Goal: Task Accomplishment & Management: Use online tool/utility

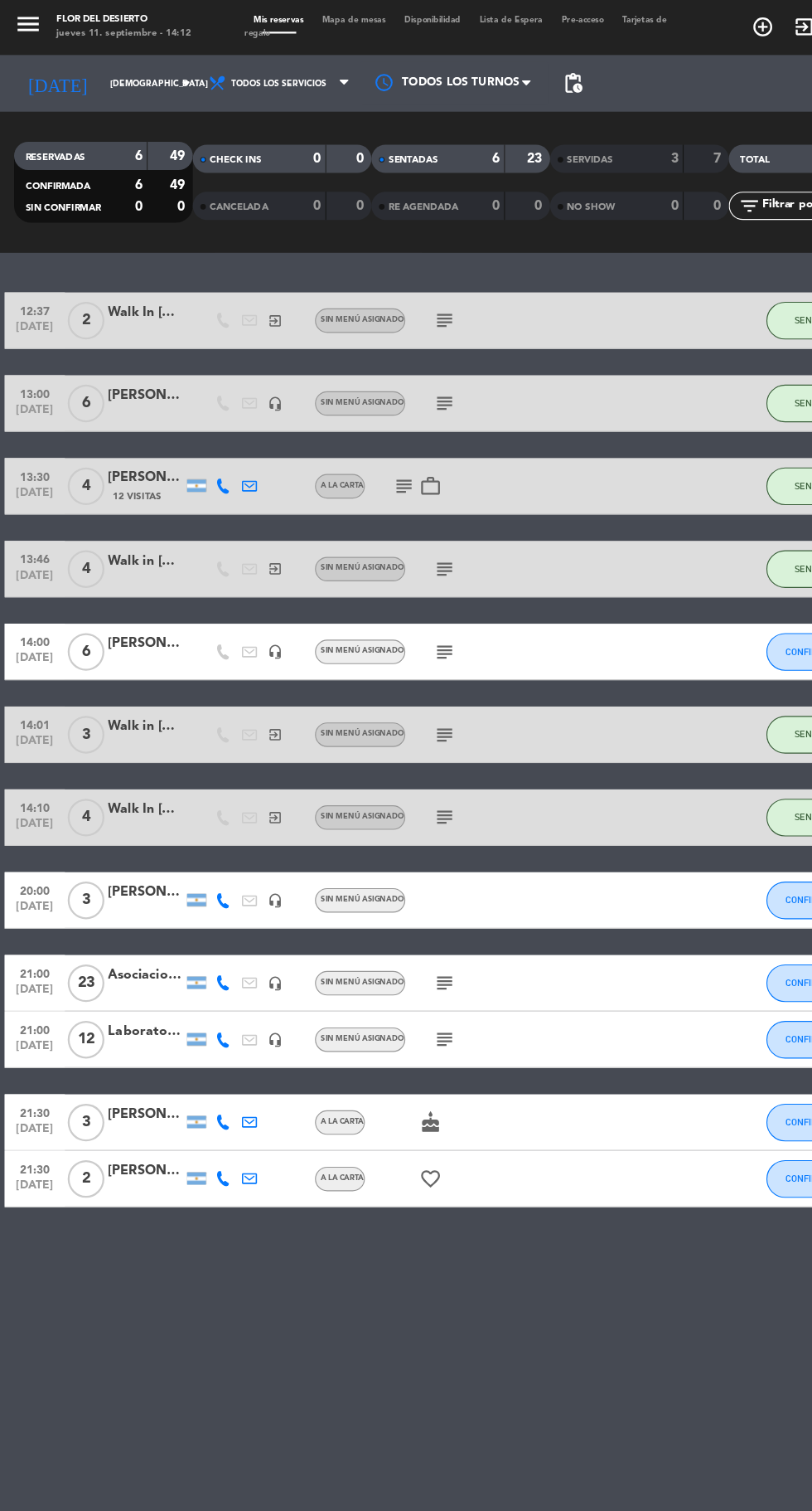
click at [305, 18] on span "Mapa de mesas" at bounding box center [313, 18] width 72 height 8
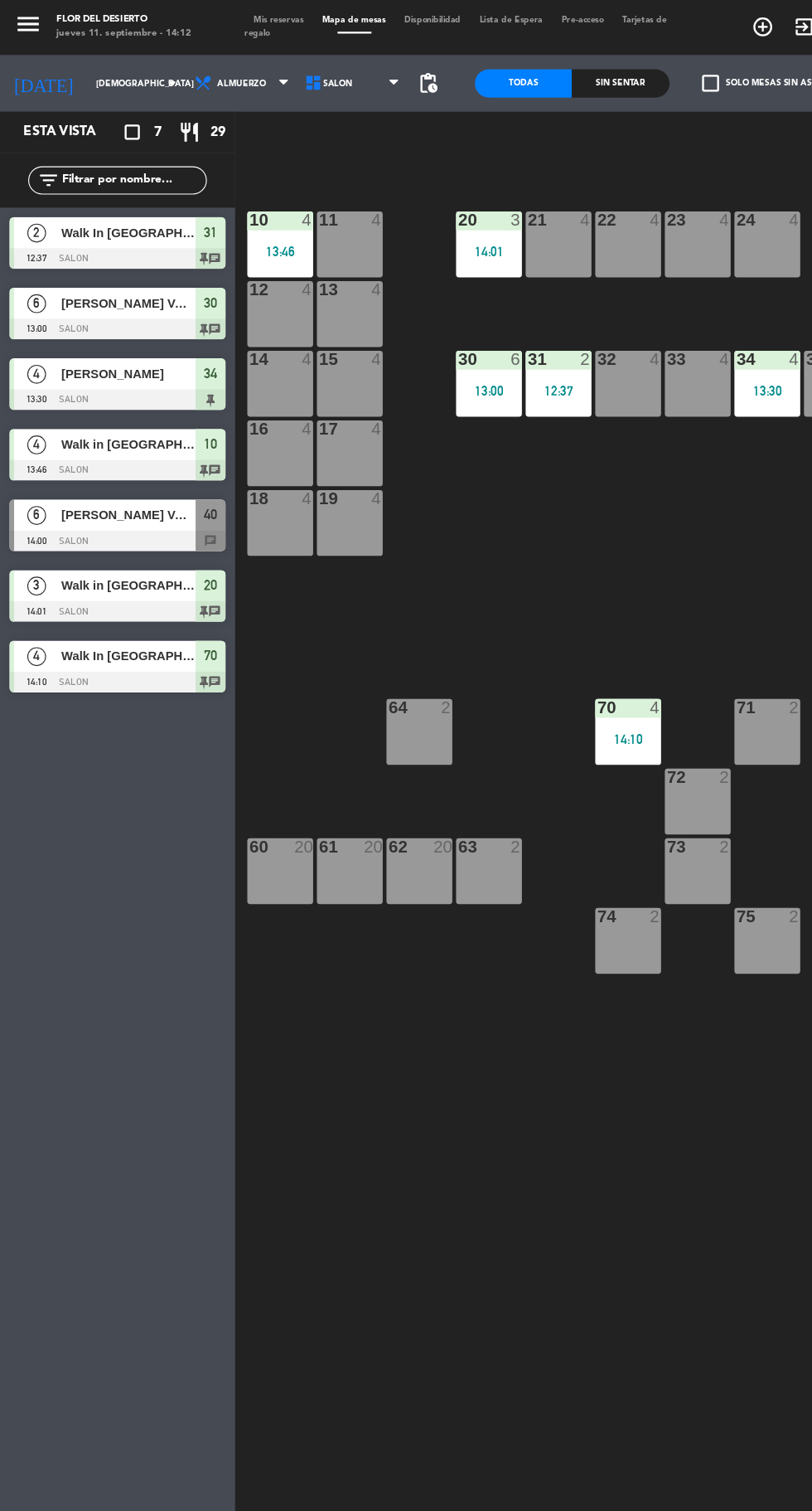
click at [256, 218] on div "13:46" at bounding box center [246, 222] width 58 height 11
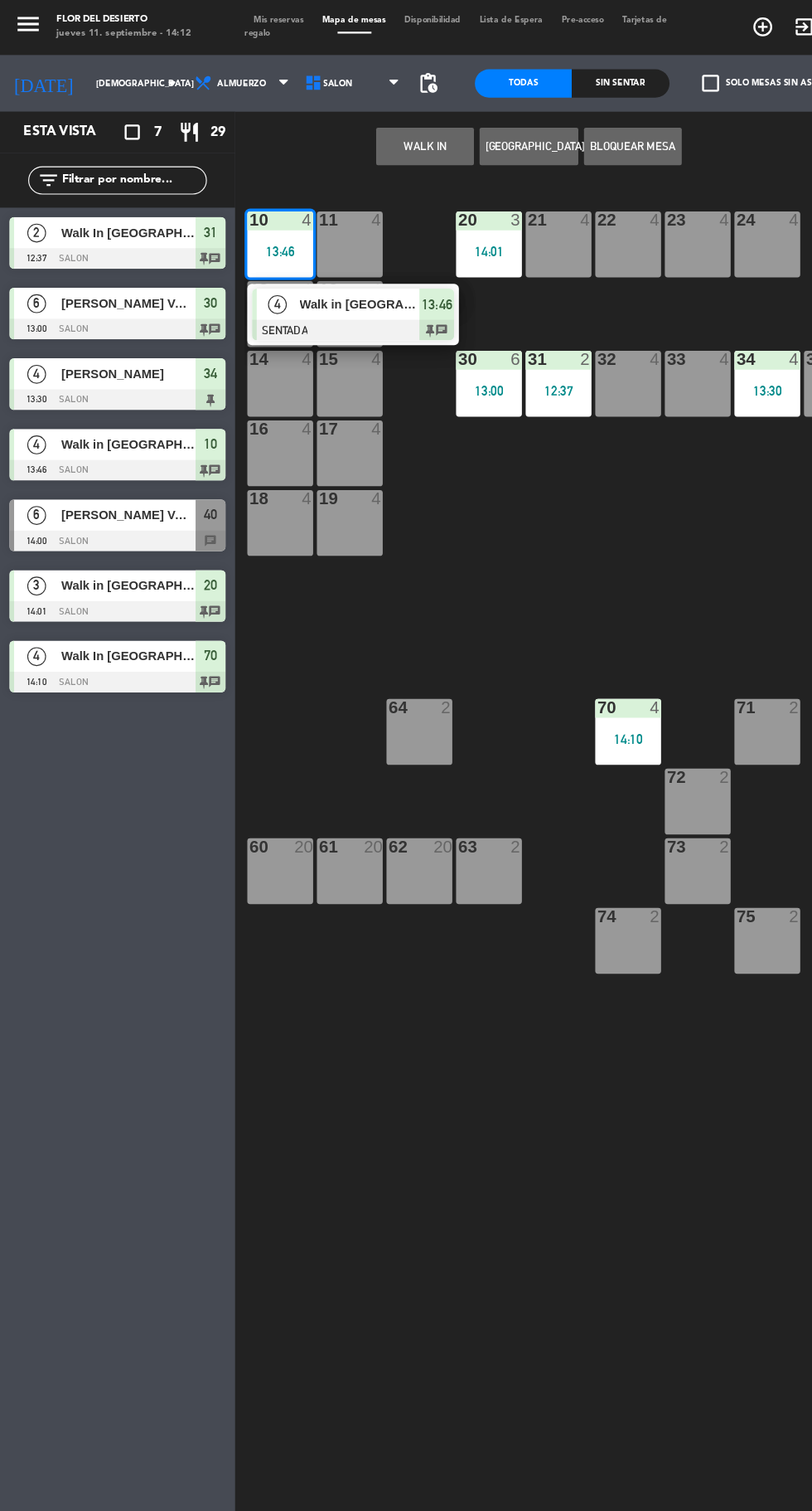
click at [344, 276] on span "Walk in [GEOGRAPHIC_DATA]" at bounding box center [317, 269] width 106 height 17
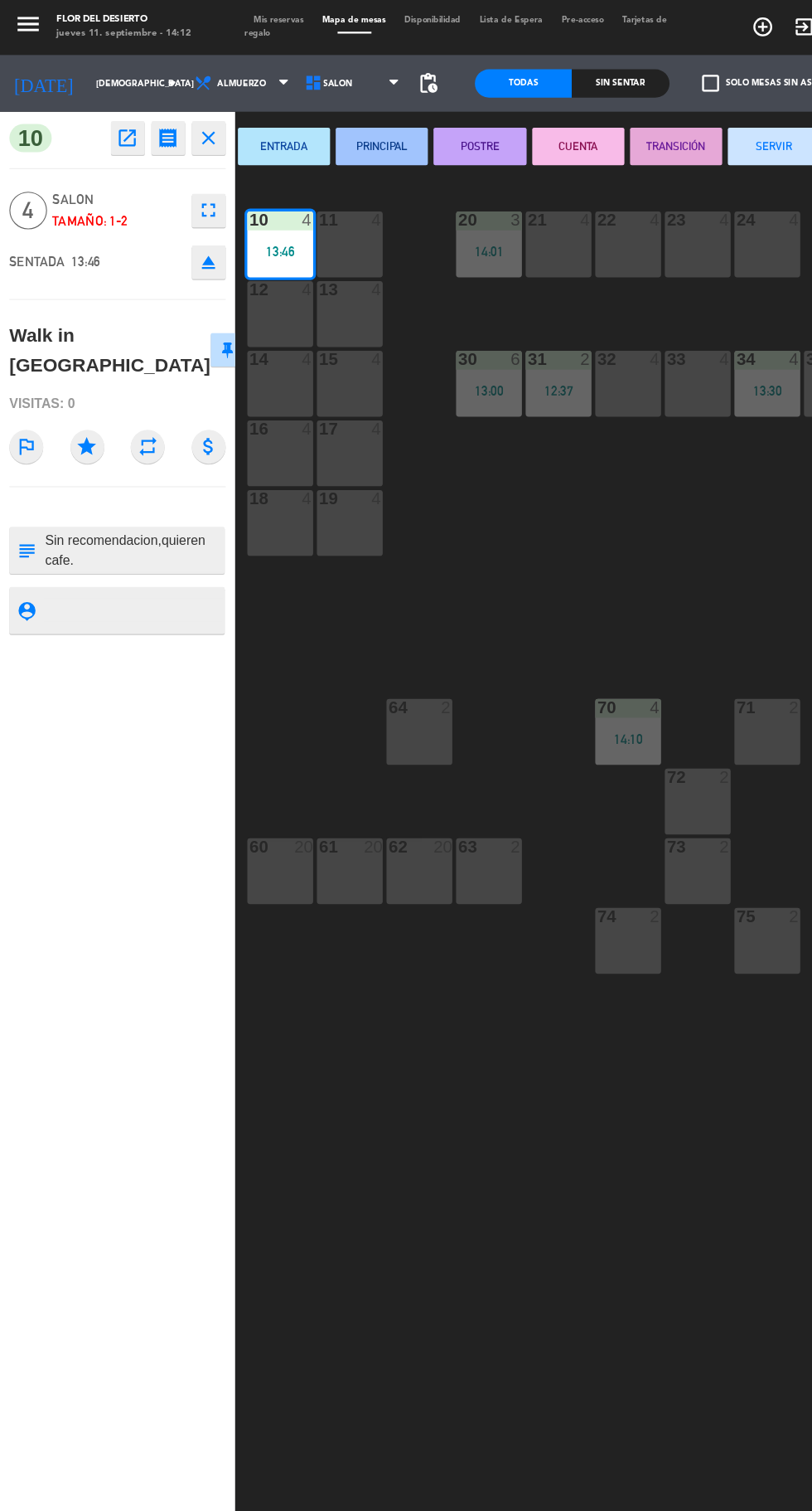
click at [686, 127] on button "SERVIR" at bounding box center [682, 130] width 81 height 33
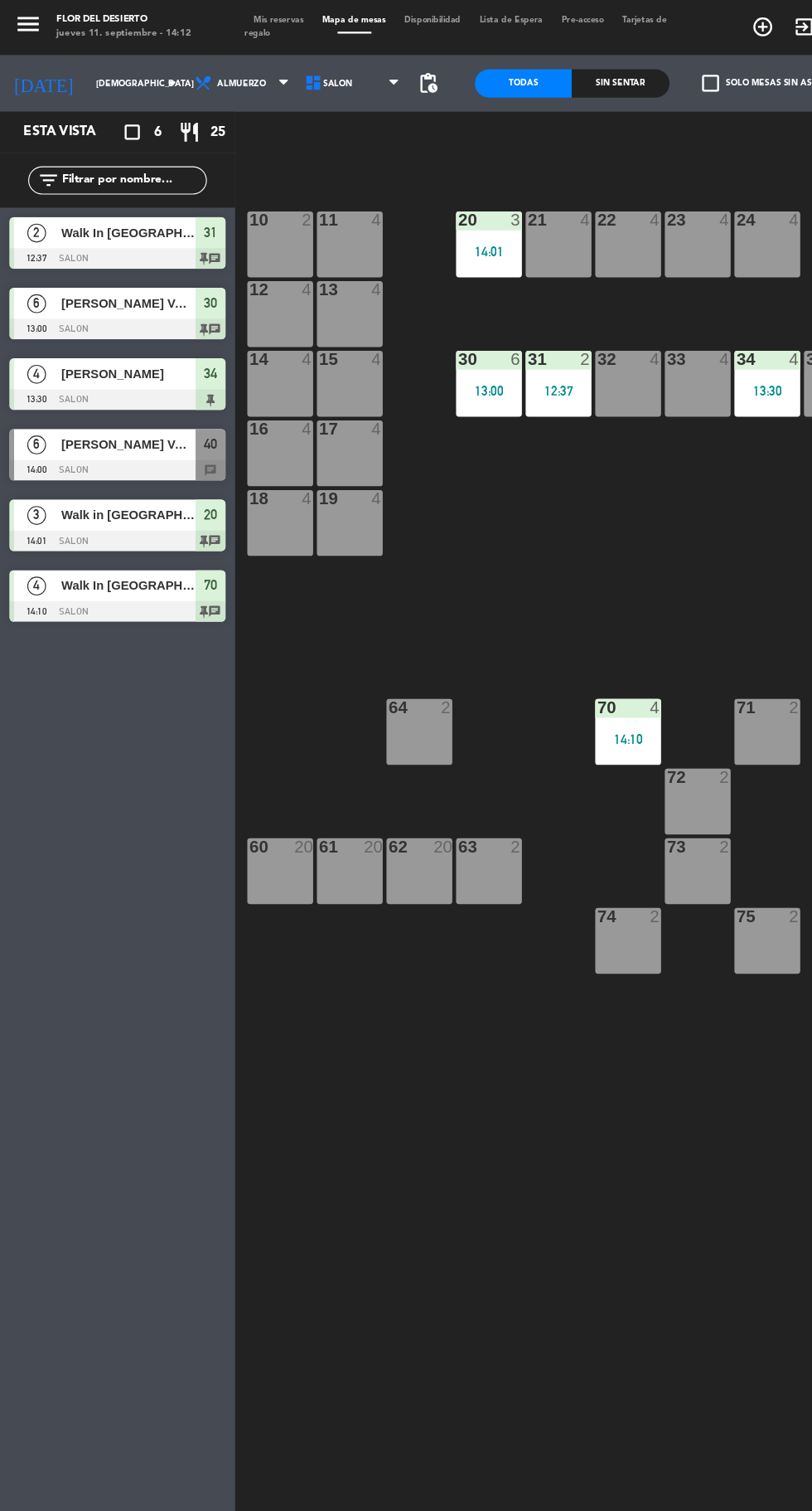
click at [138, 269] on span "[PERSON_NAME] VALORES S.A GRUPO 1" at bounding box center [114, 268] width 119 height 17
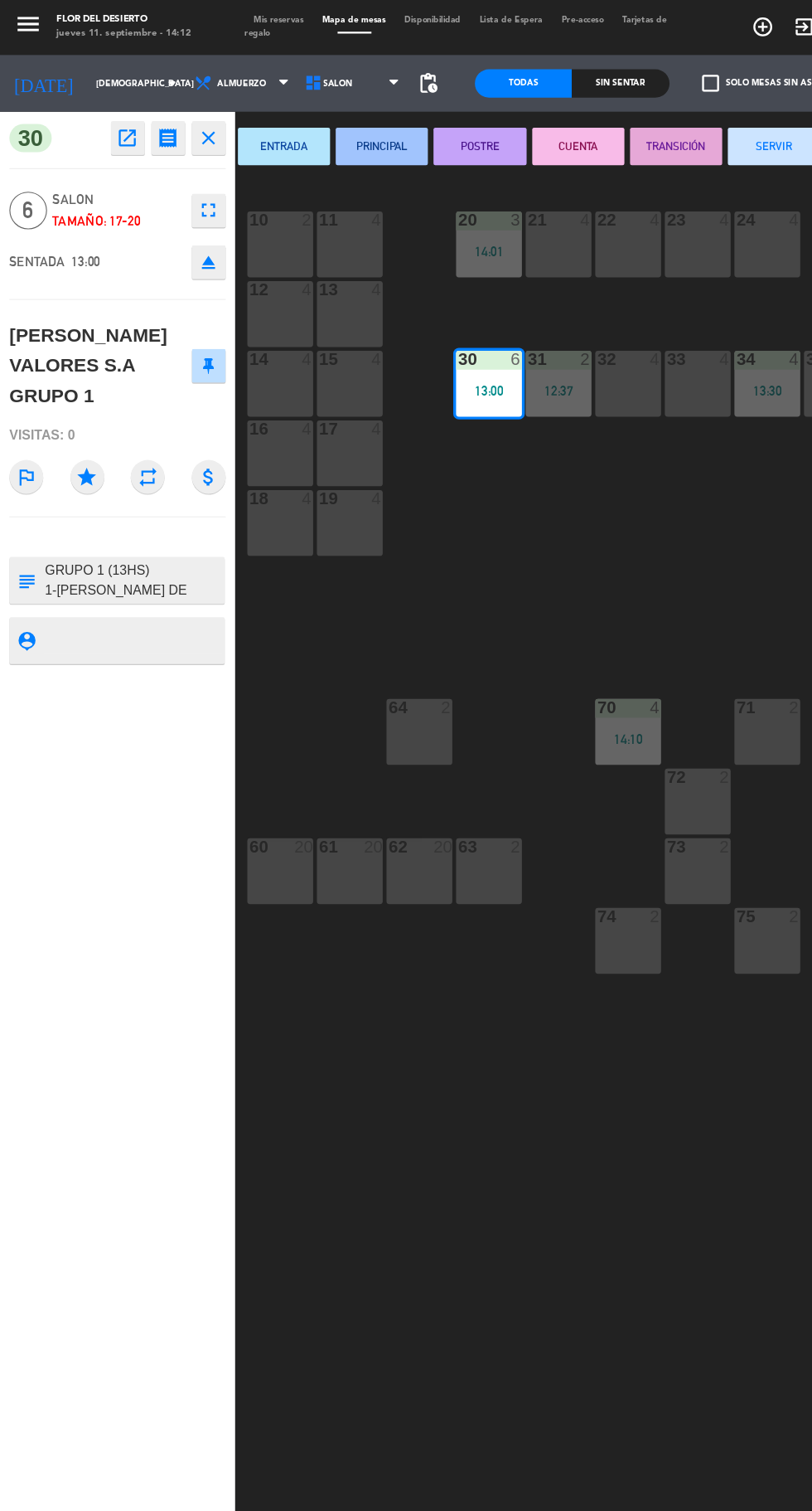
click at [686, 131] on button "SERVIR" at bounding box center [682, 130] width 81 height 33
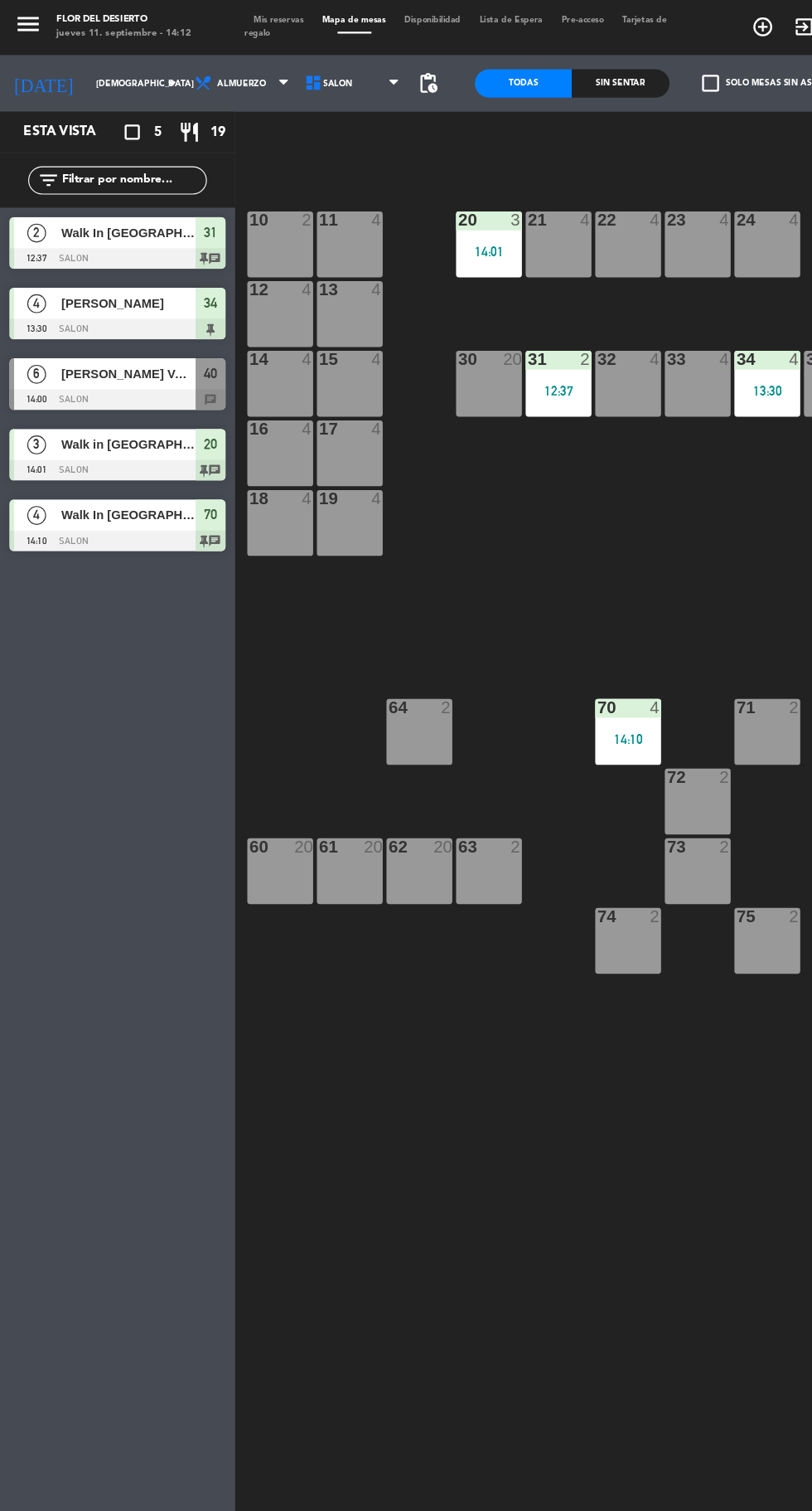
click at [109, 393] on span "Walk in [GEOGRAPHIC_DATA]." at bounding box center [114, 393] width 119 height 17
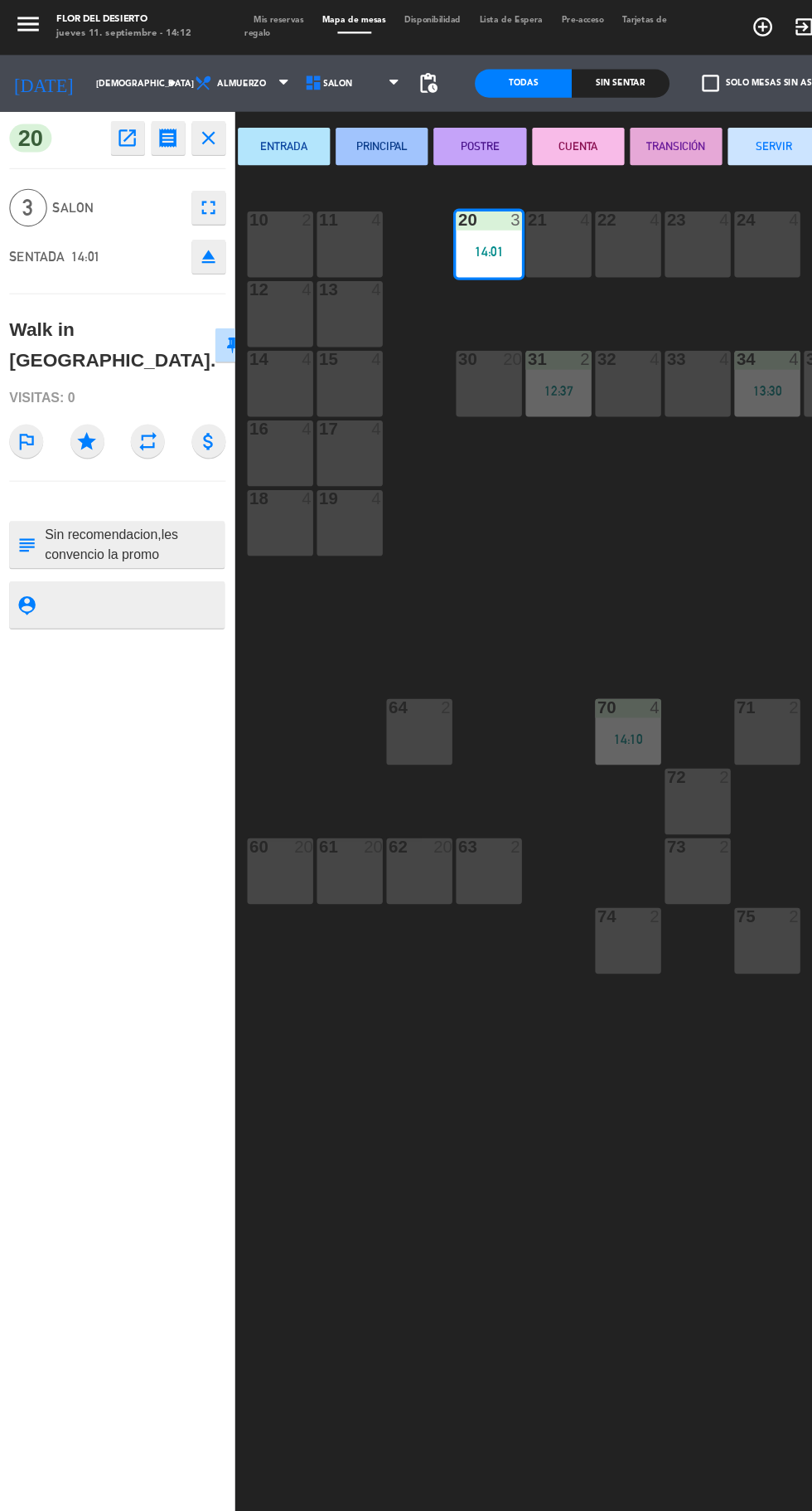
click at [111, 122] on icon "open_in_new" at bounding box center [112, 122] width 20 height 20
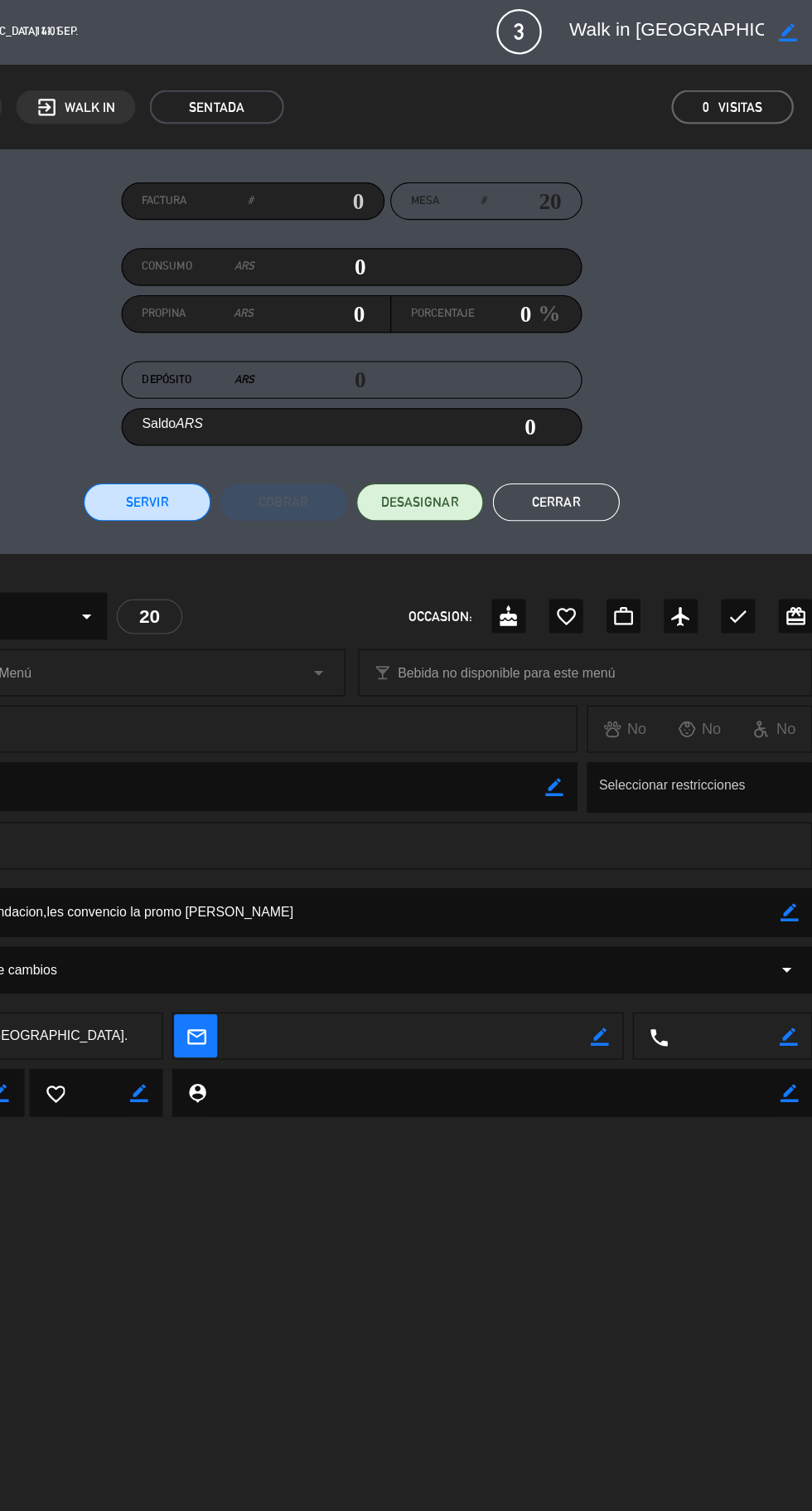
click at [789, 32] on icon "border_color" at bounding box center [791, 29] width 15 height 16
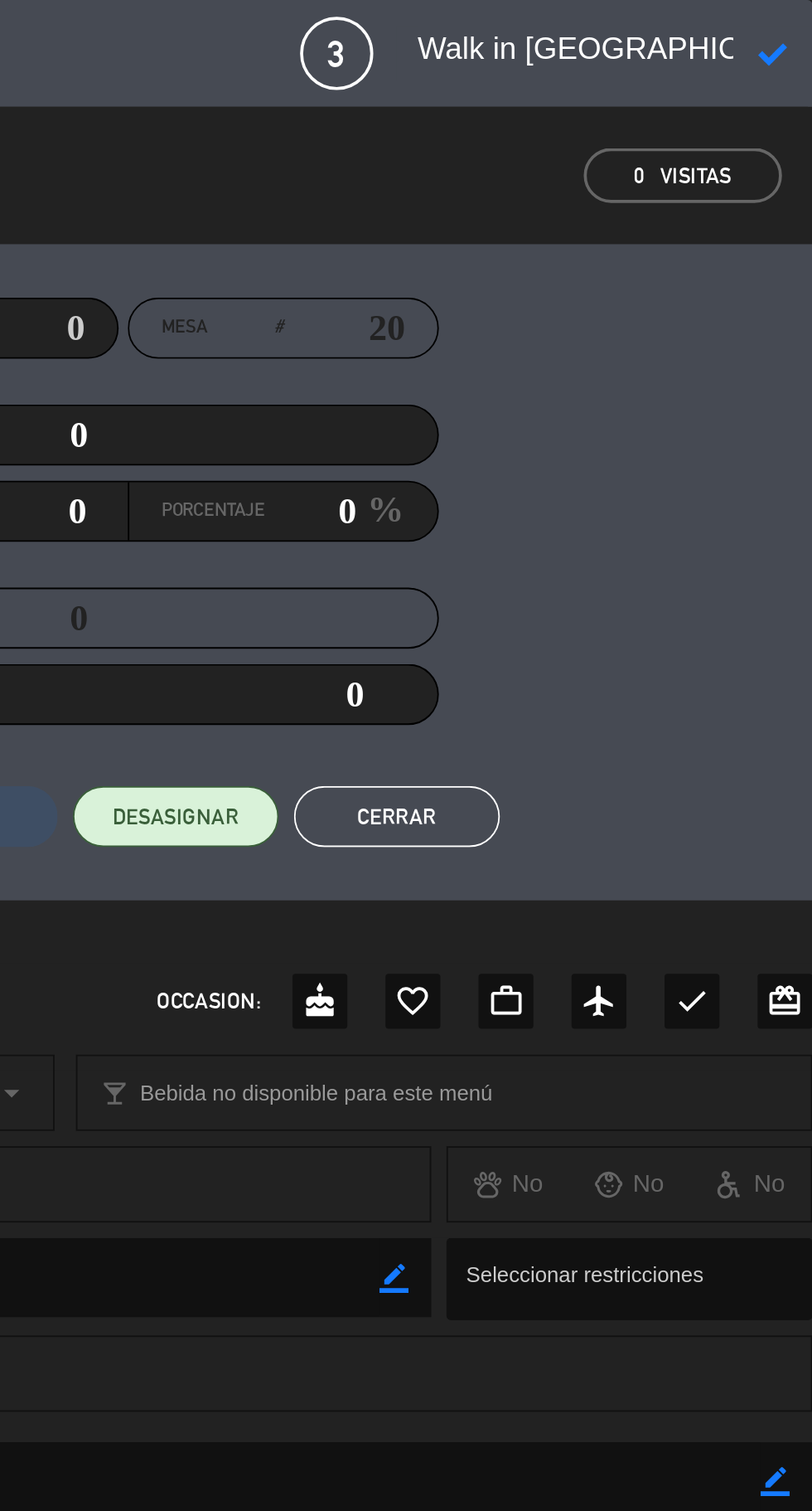
click at [791, 25] on icon at bounding box center [791, 29] width 15 height 16
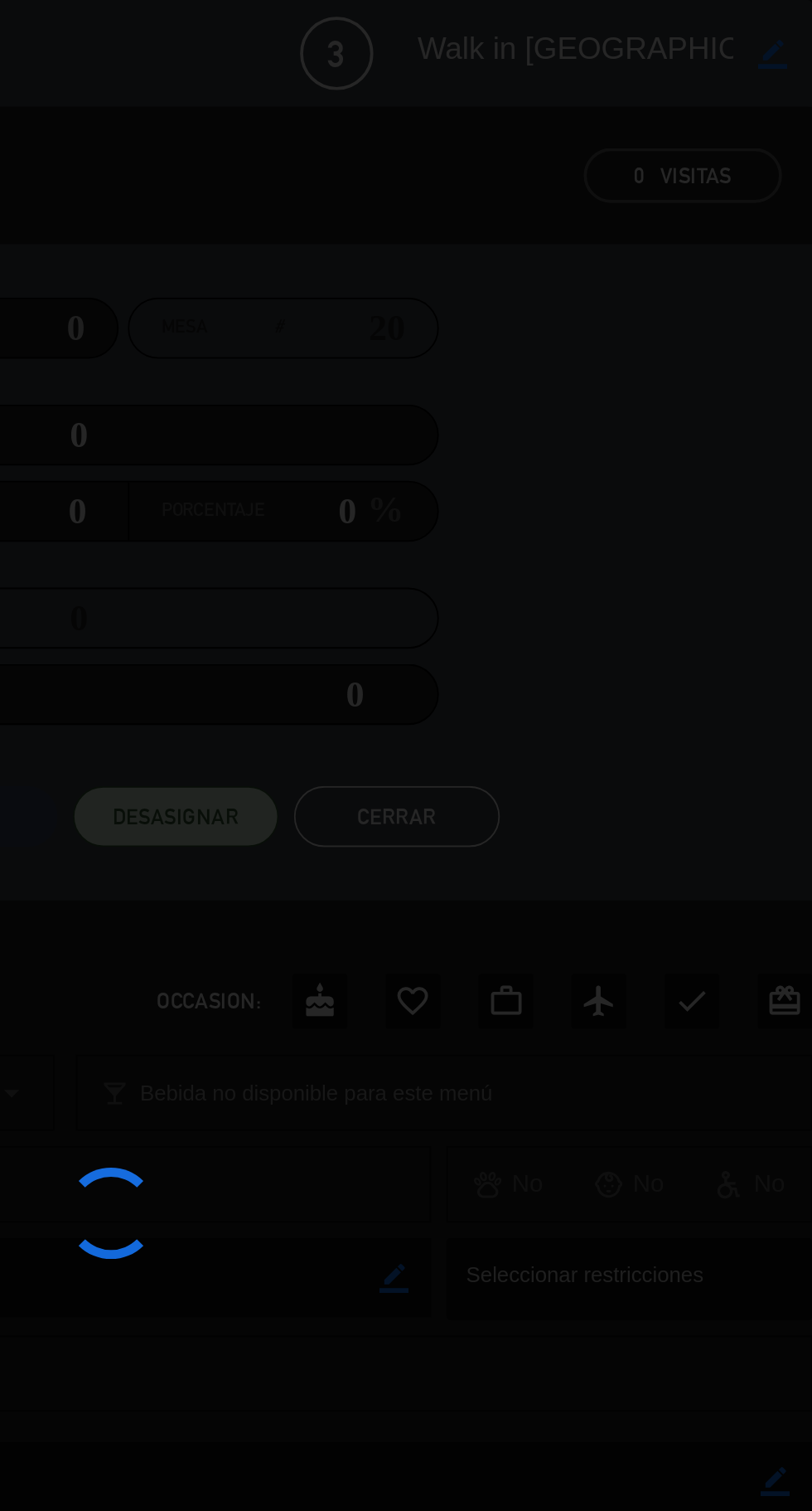
type textarea "Walk in [GEOGRAPHIC_DATA][PERSON_NAME]."
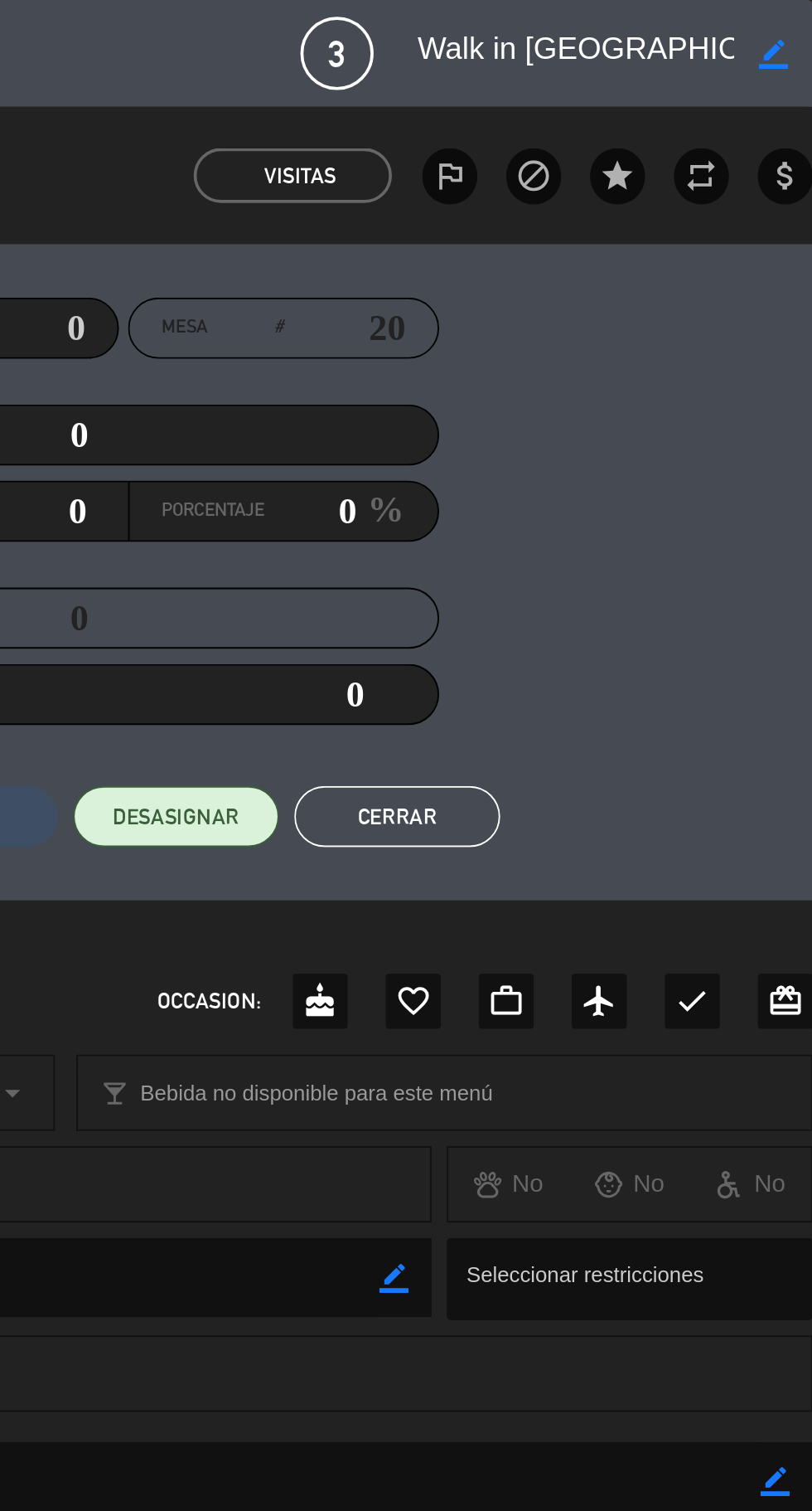
click at [594, 445] on button "Cerrar" at bounding box center [586, 444] width 112 height 33
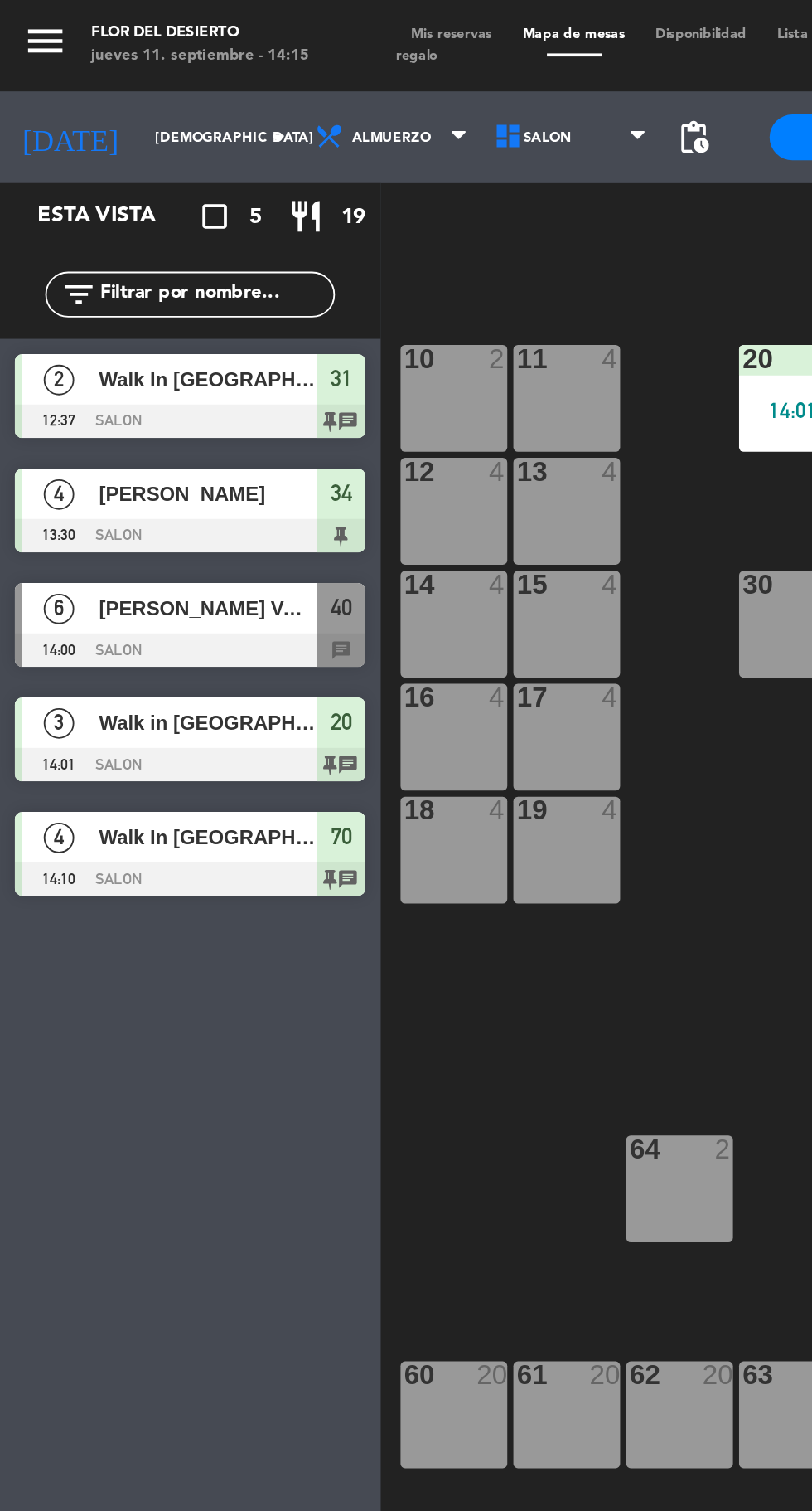
click at [66, 341] on div "[PERSON_NAME] VALORES S.A GRUPO 2" at bounding box center [113, 331] width 121 height 28
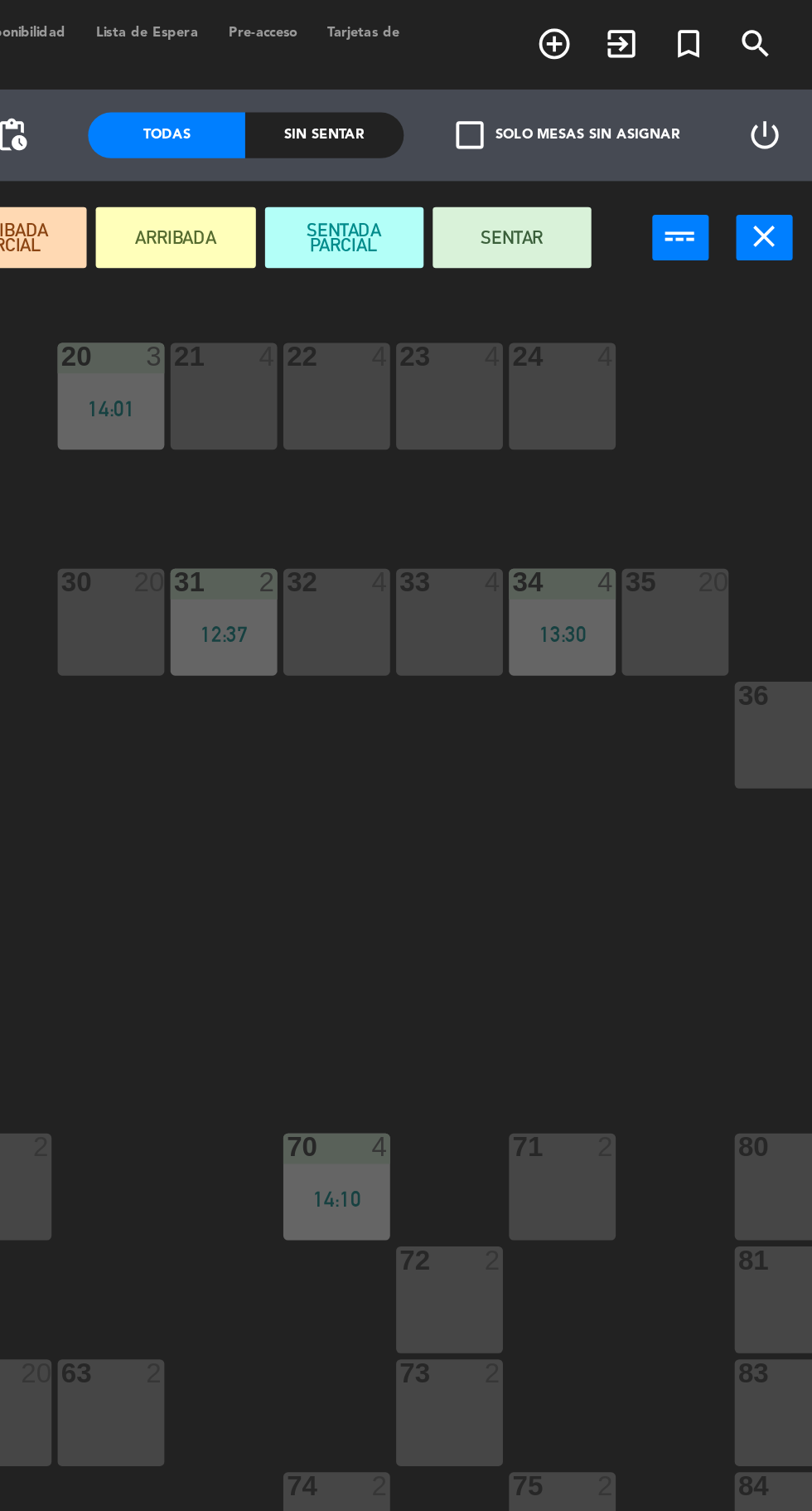
click at [646, 123] on button "SENTAR" at bounding box center [649, 130] width 86 height 33
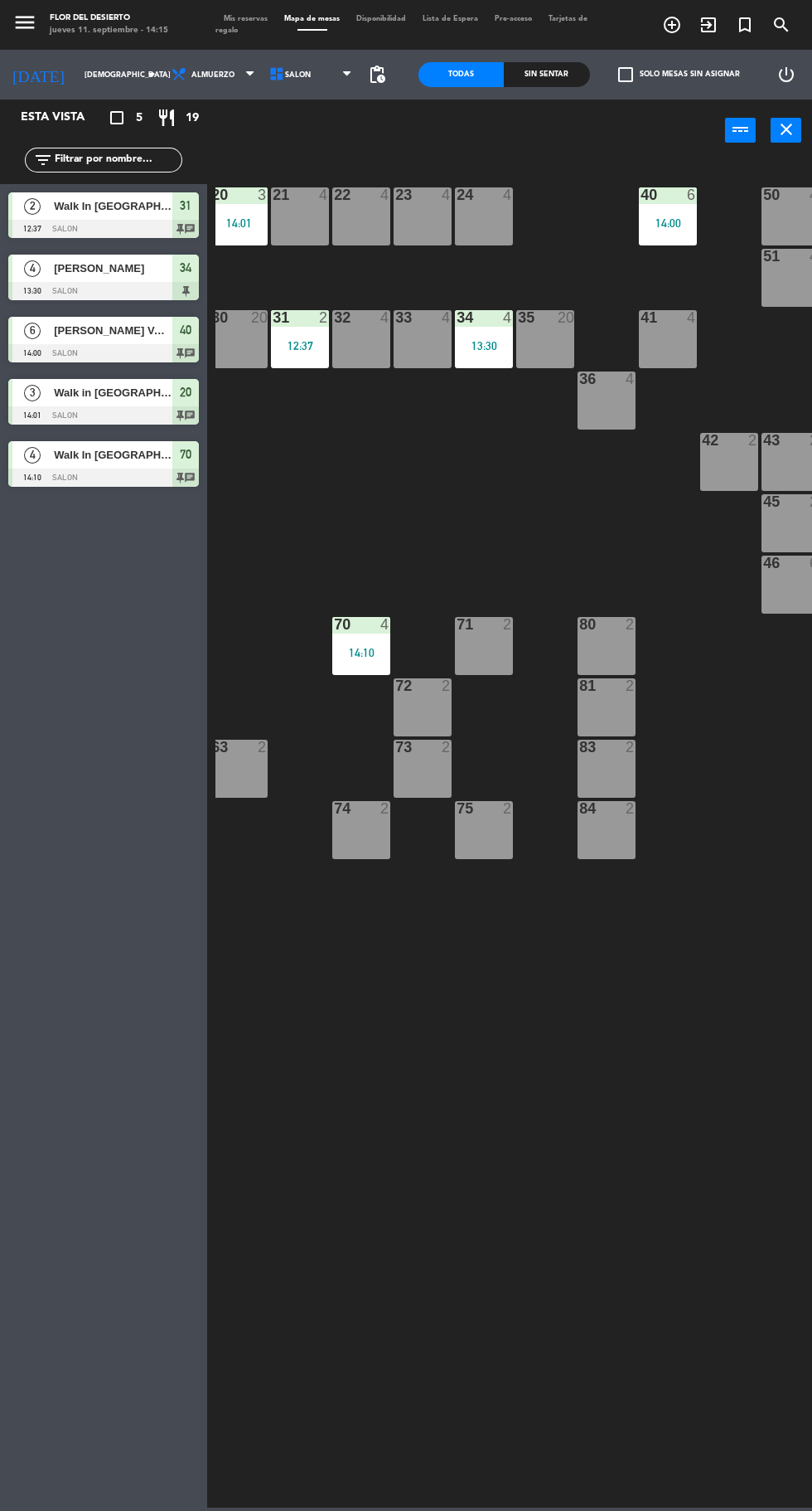
scroll to position [0, 198]
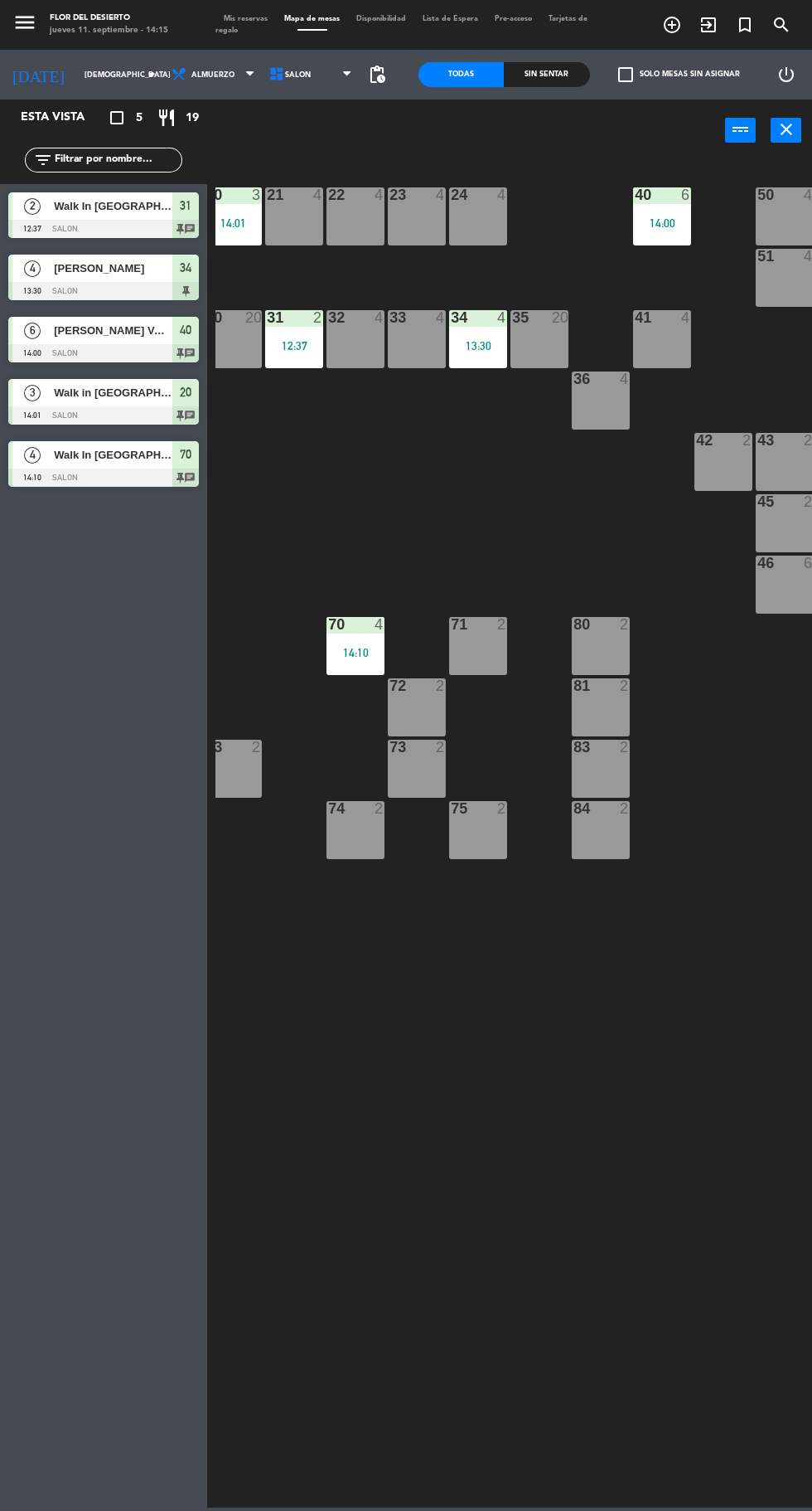
click at [663, 222] on div "14:00" at bounding box center [661, 222] width 58 height 11
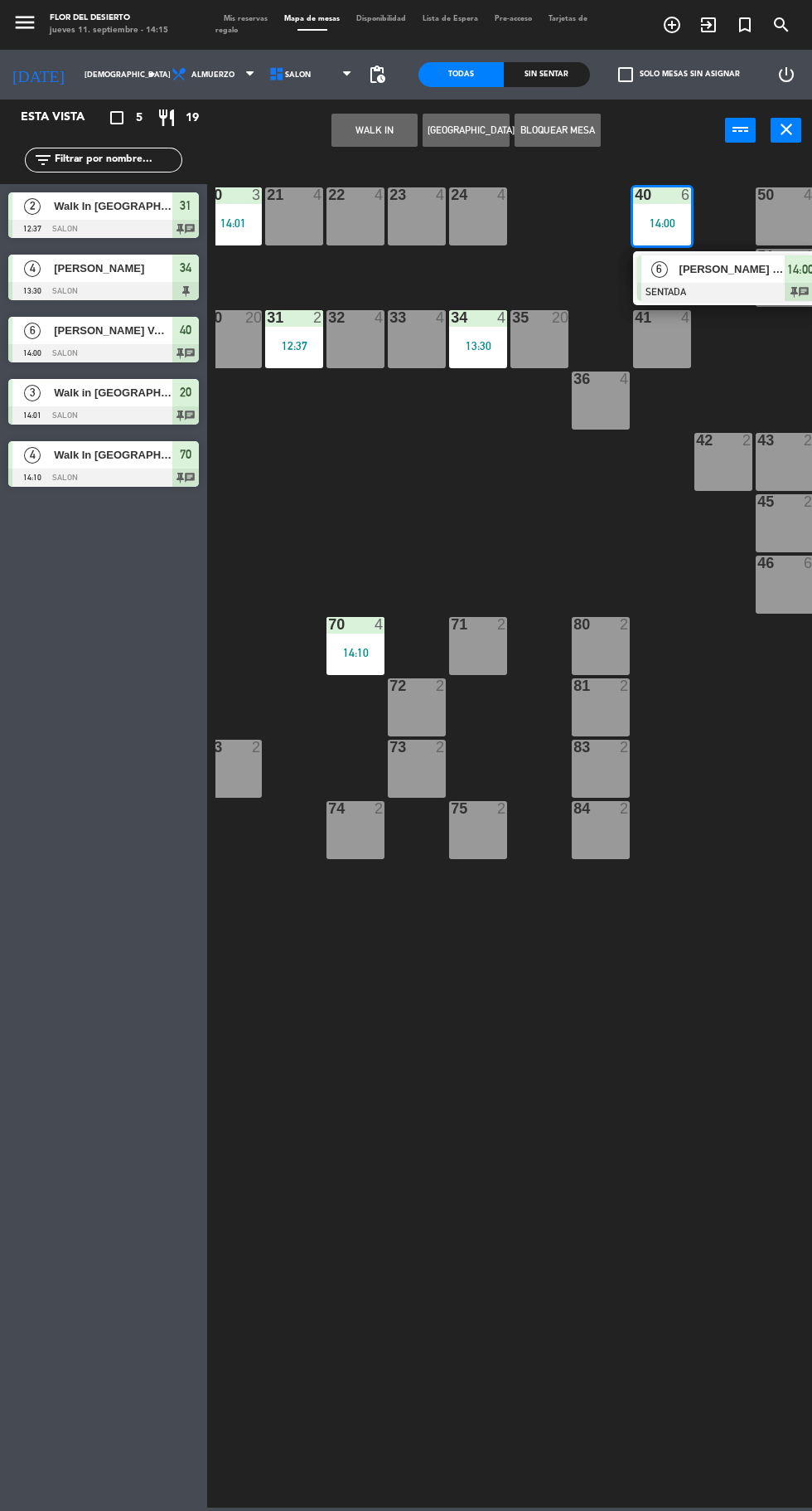
click at [699, 279] on div "[PERSON_NAME] VALORES S.A GRUPO 2" at bounding box center [731, 269] width 108 height 28
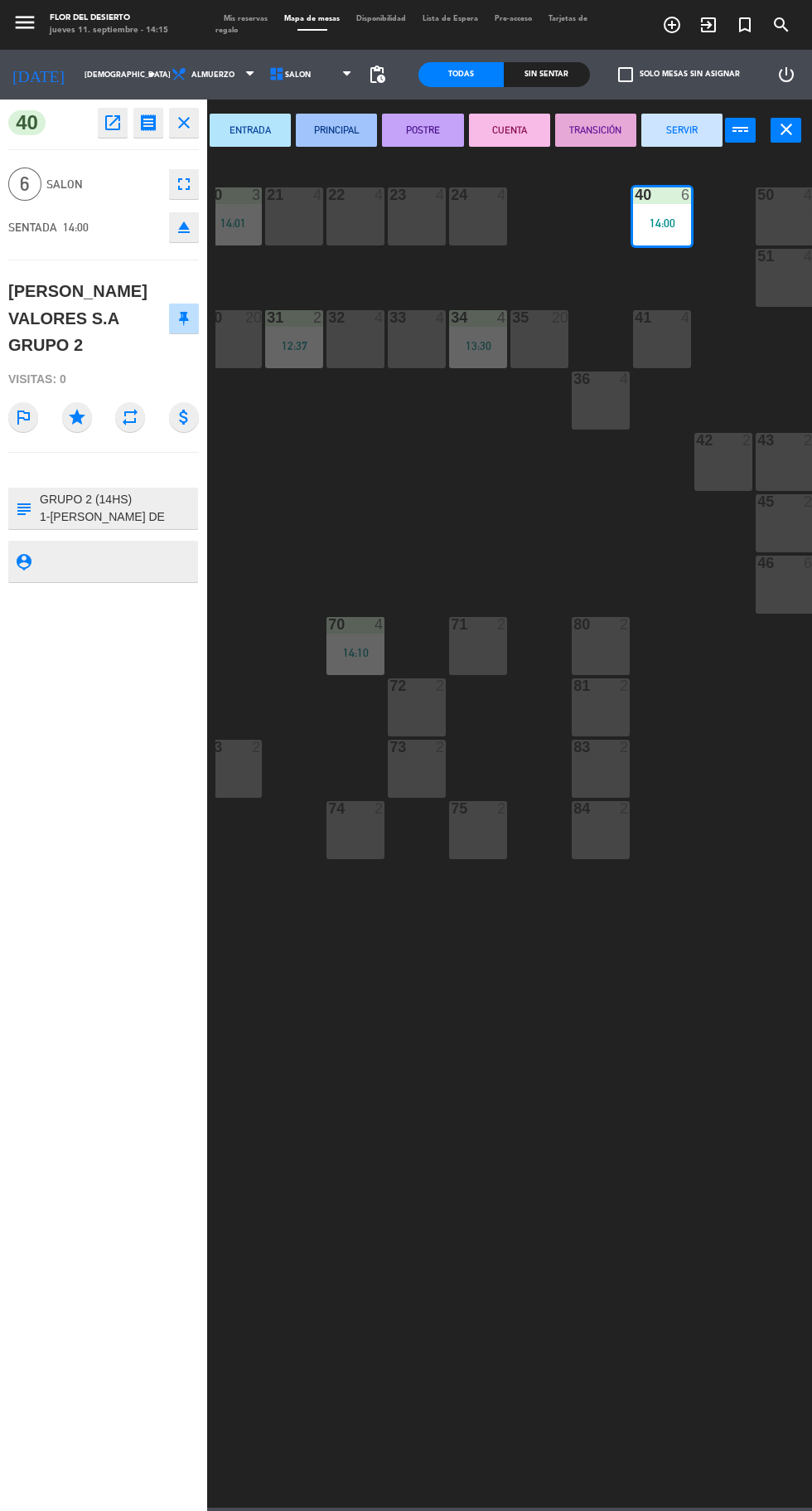
click at [262, 321] on div "31" at bounding box center [267, 317] width 28 height 15
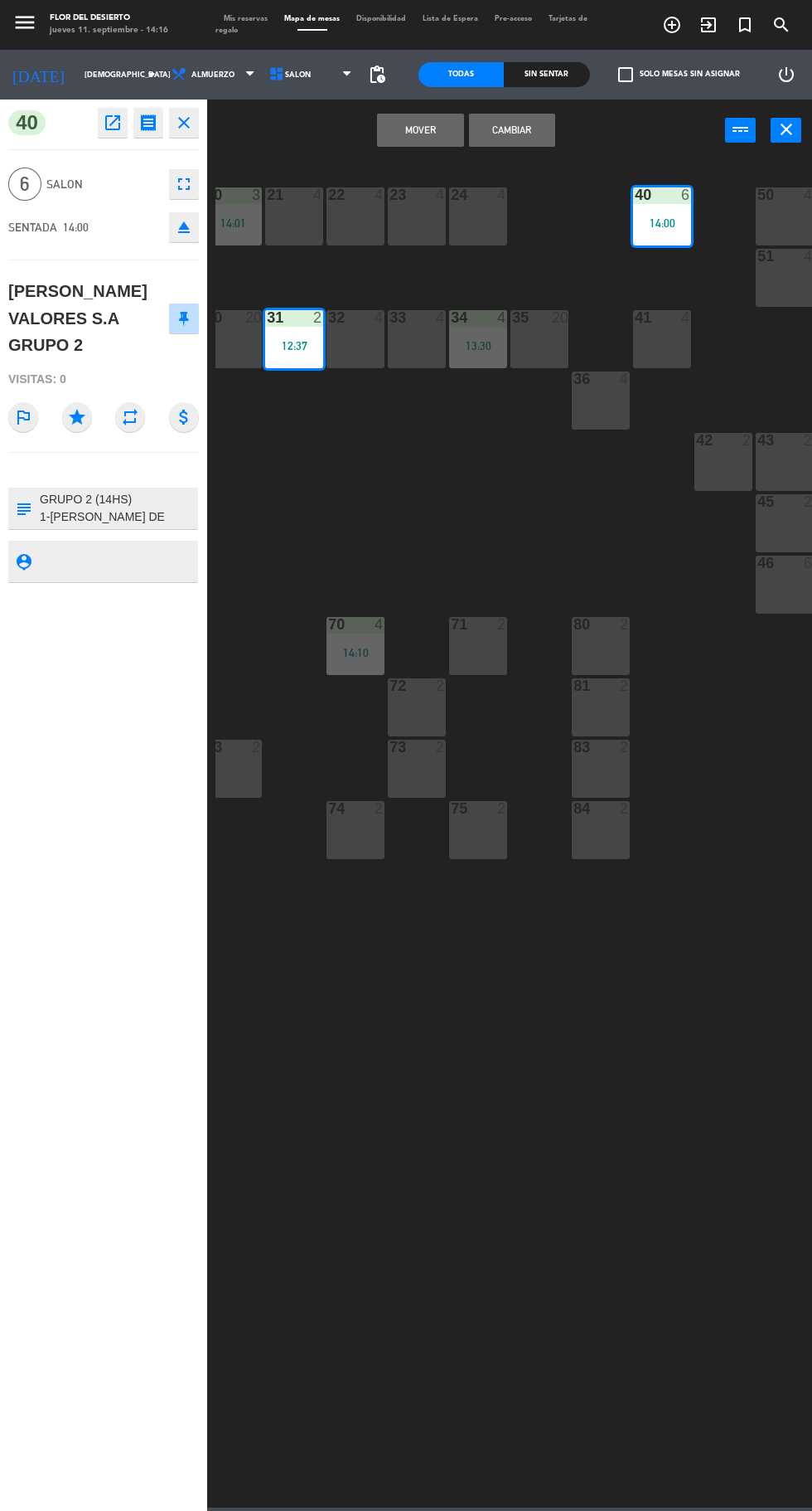
click at [235, 343] on div "30 20" at bounding box center [232, 339] width 58 height 58
click at [299, 345] on div "12:37" at bounding box center [294, 345] width 58 height 11
click at [484, 130] on button "Mover" at bounding box center [466, 130] width 86 height 33
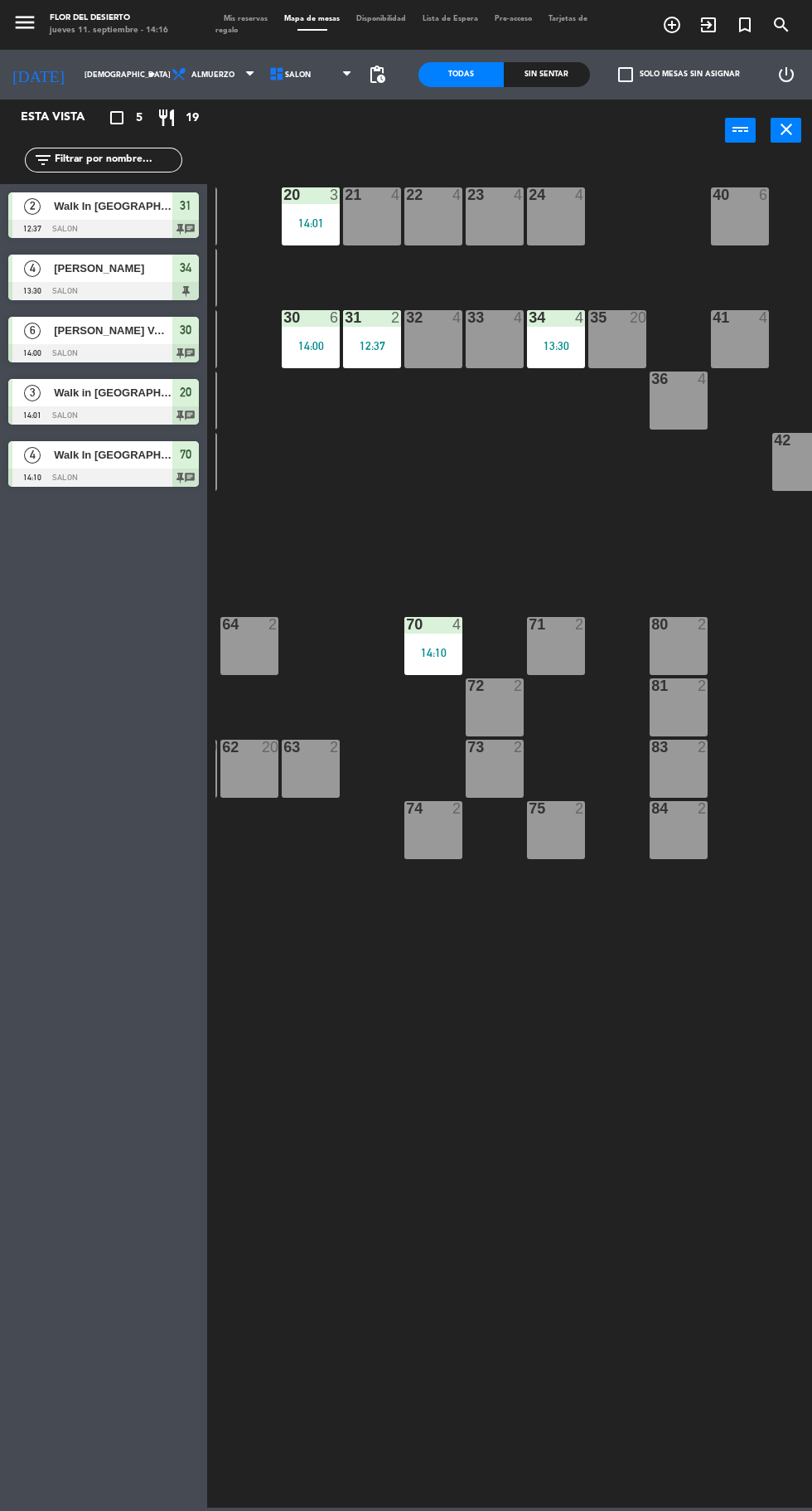
scroll to position [0, 118]
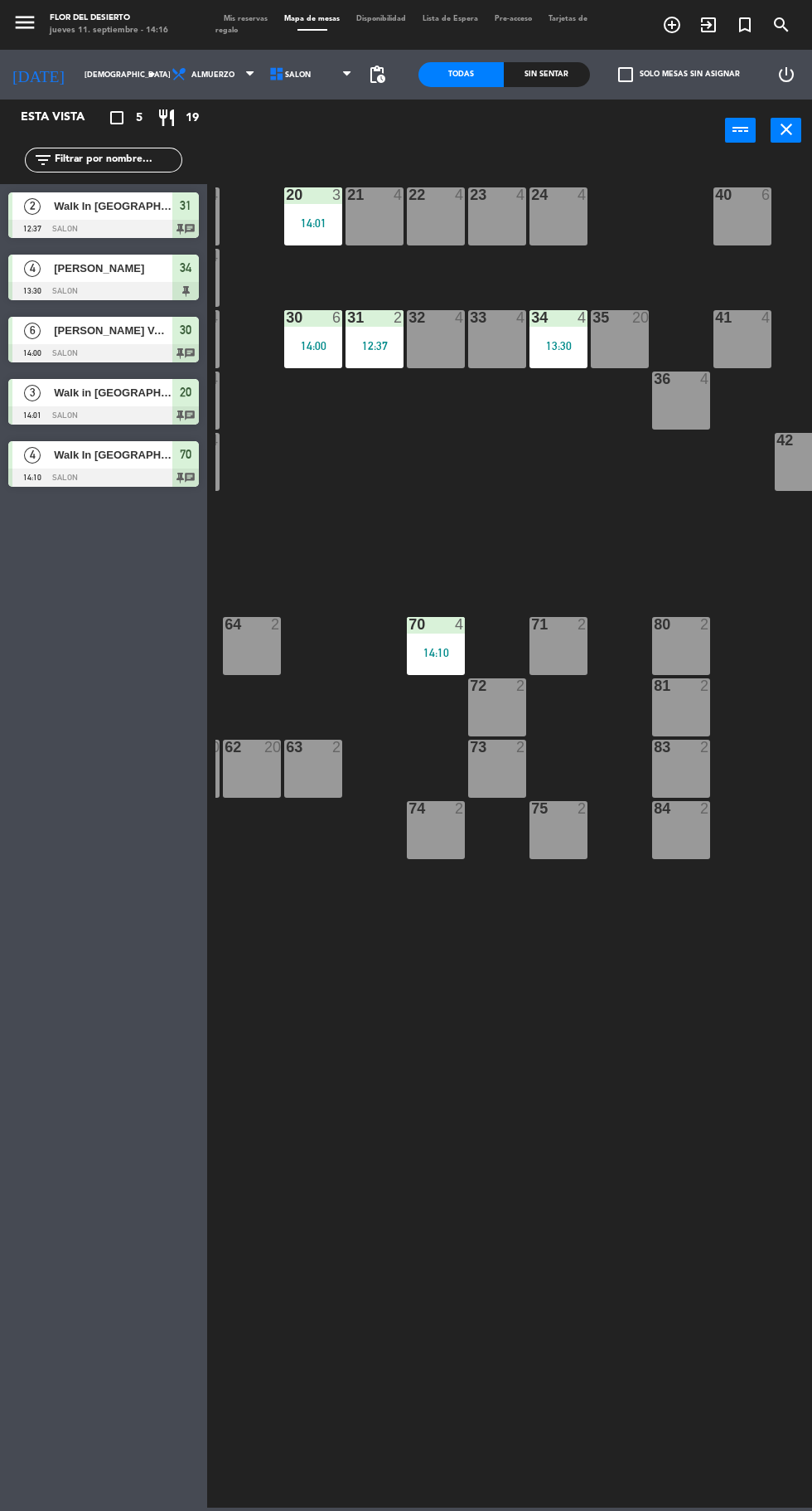
click at [315, 345] on div "14:00" at bounding box center [313, 345] width 58 height 11
click at [335, 526] on div "10 2 11 4 20 3 14:01 21 4 22 4 23 4 24 4 40 6 50 4 52 4 12 4 13 4 51 4 53 4 14 …" at bounding box center [513, 833] width 597 height 1349
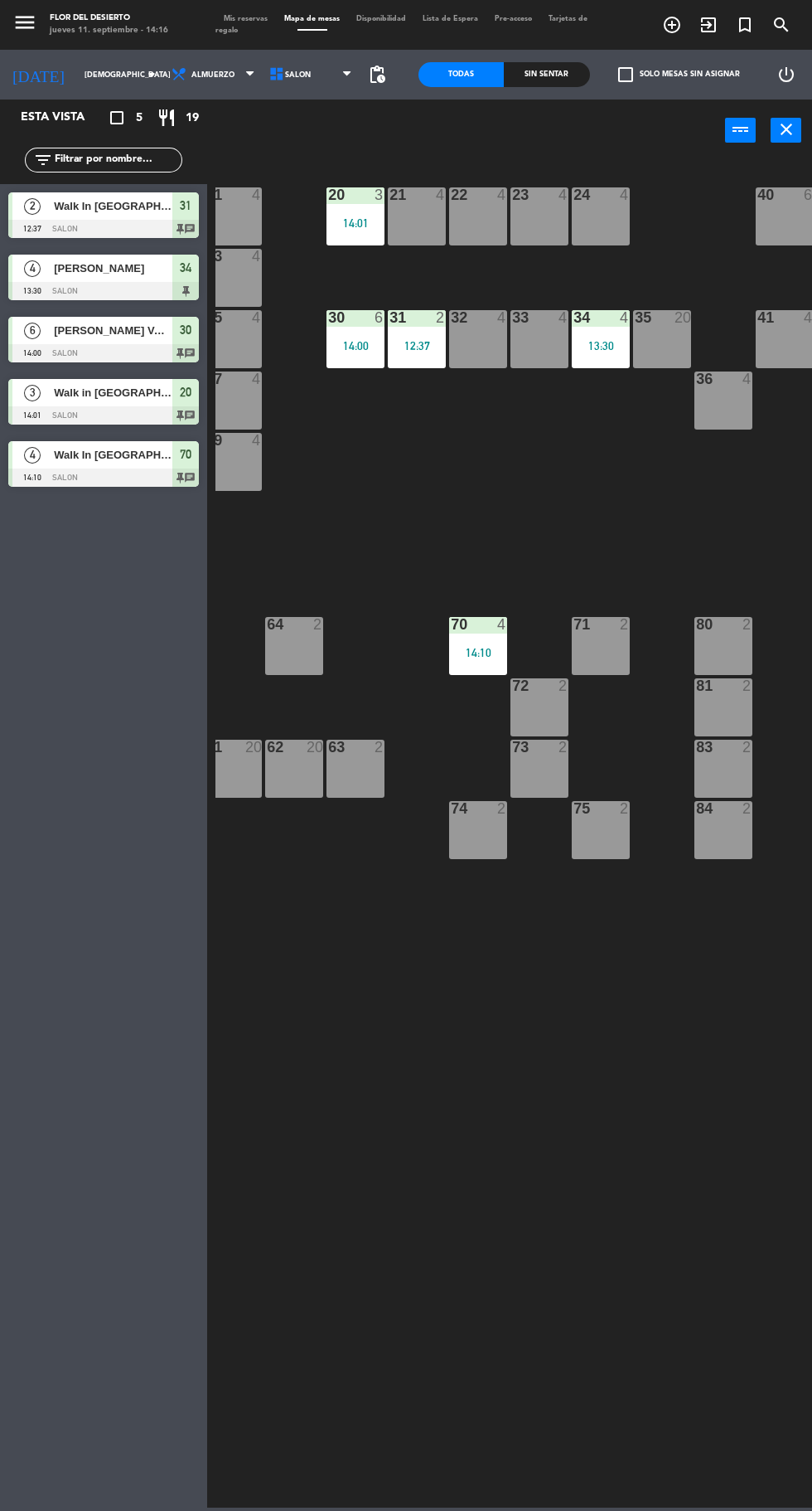
scroll to position [0, 0]
